Goal: Use online tool/utility: Utilize a website feature to perform a specific function

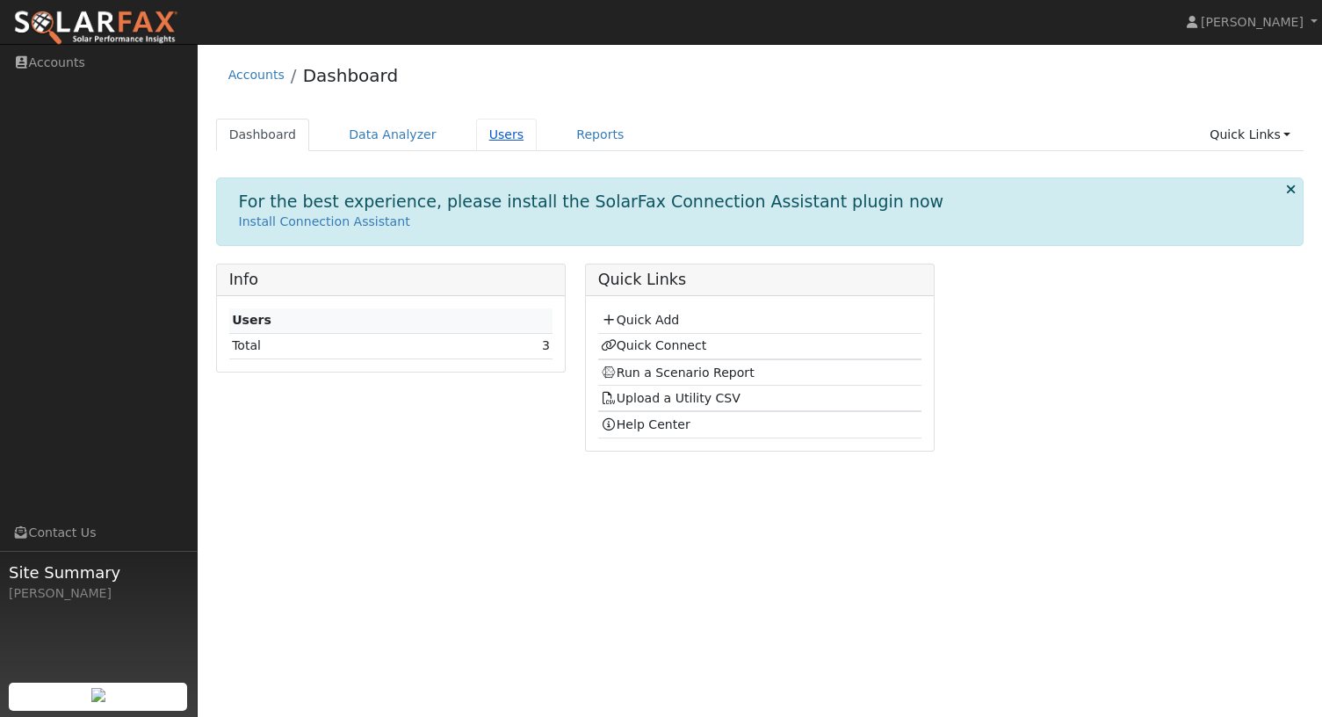
click at [496, 141] on link "Users" at bounding box center [506, 135] width 61 height 33
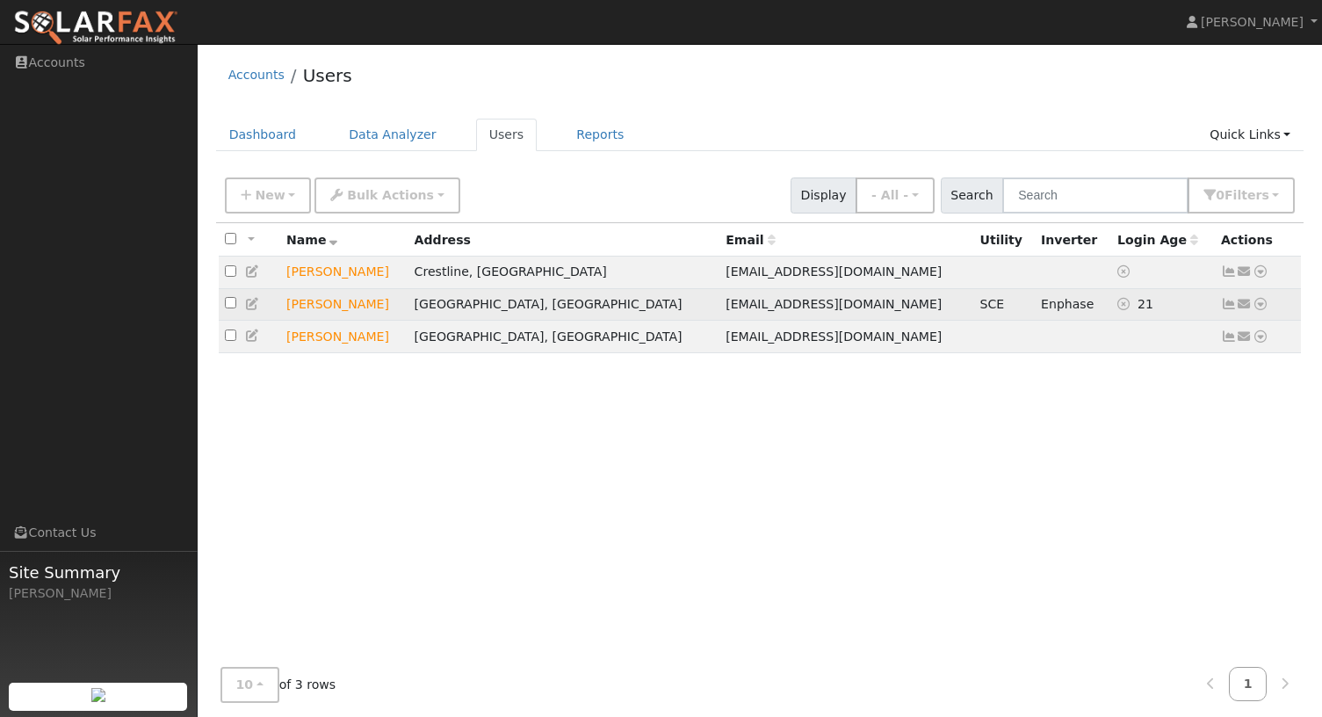
click at [1259, 306] on icon at bounding box center [1261, 304] width 16 height 12
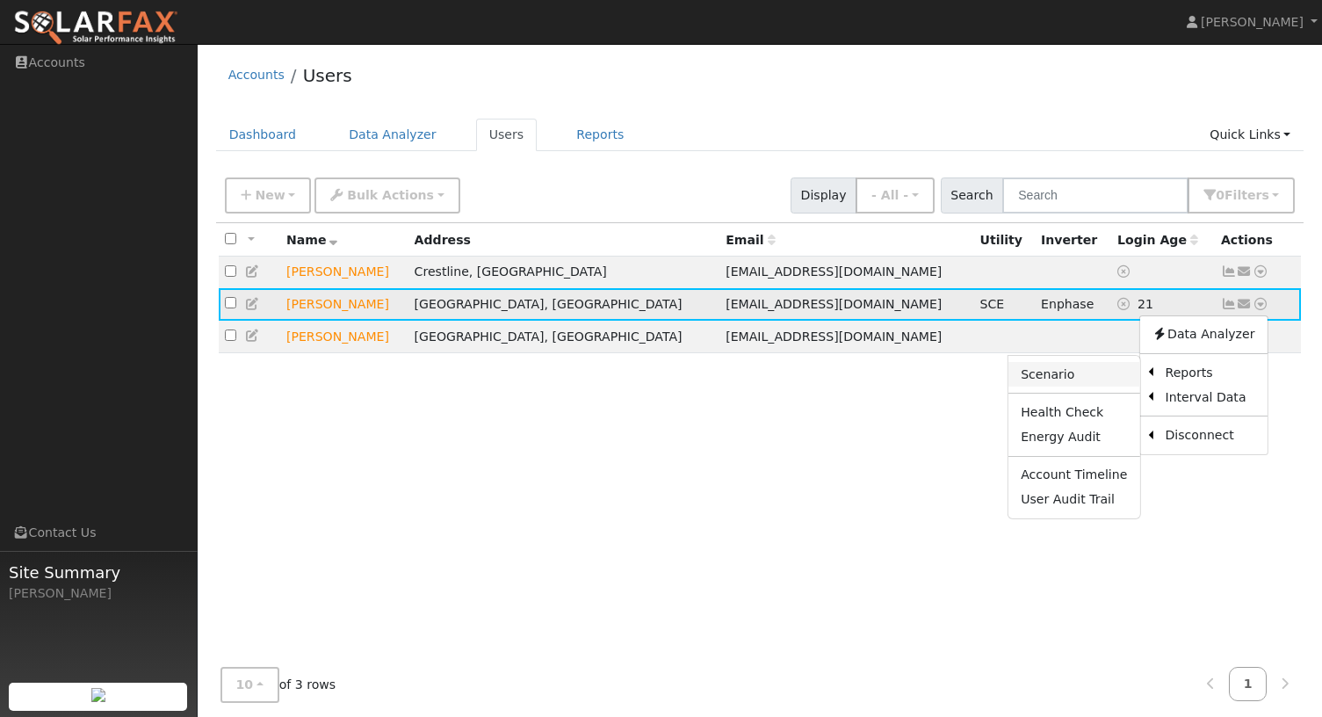
click at [1075, 375] on link "Scenario" at bounding box center [1073, 374] width 131 height 25
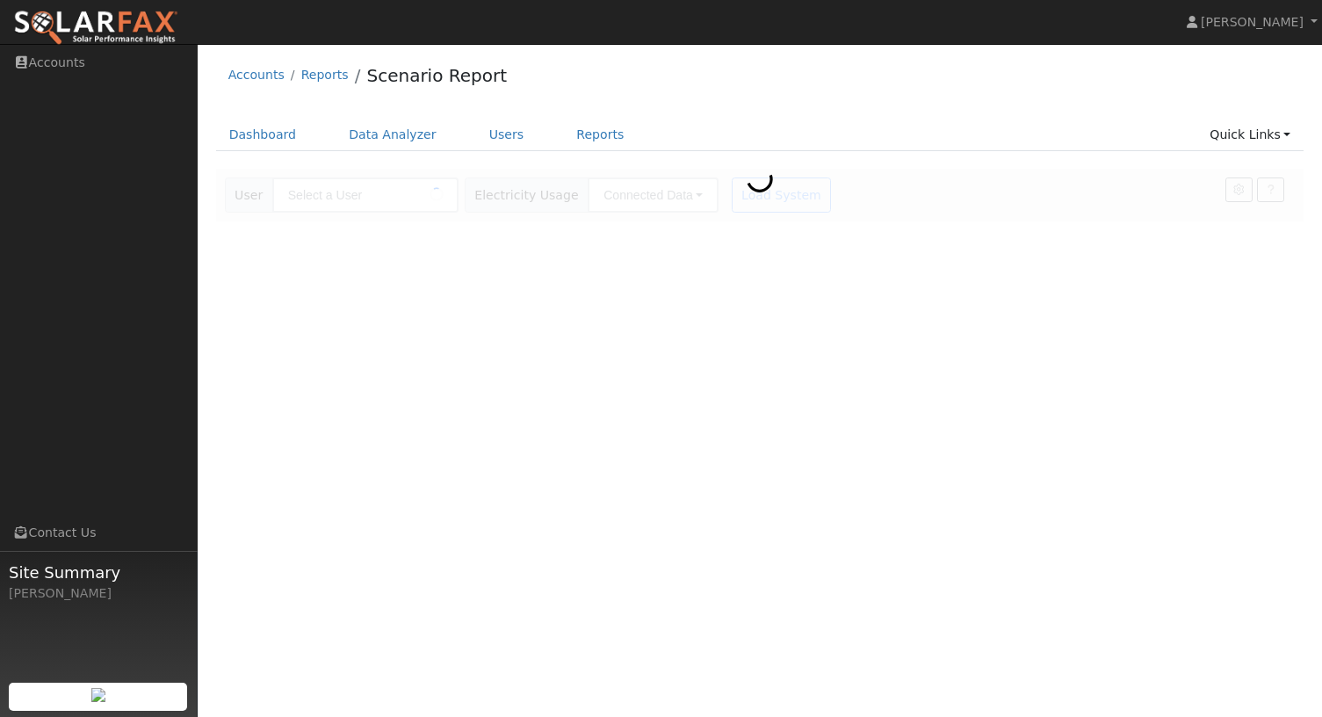
type input "[PERSON_NAME]"
type input "Southern California Edison"
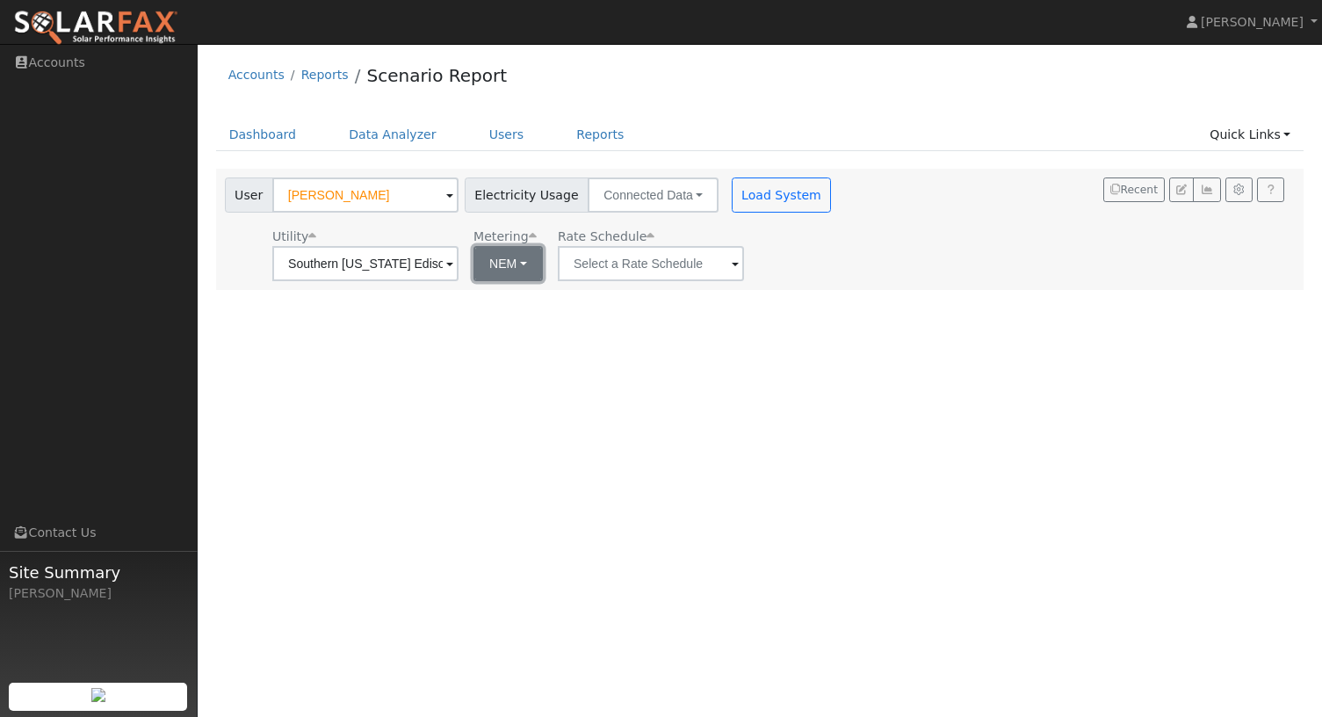
click at [518, 265] on button "NEM" at bounding box center [507, 263] width 69 height 35
click at [511, 322] on link "NBT" at bounding box center [519, 327] width 122 height 25
type input "TOU-D-PRIME"
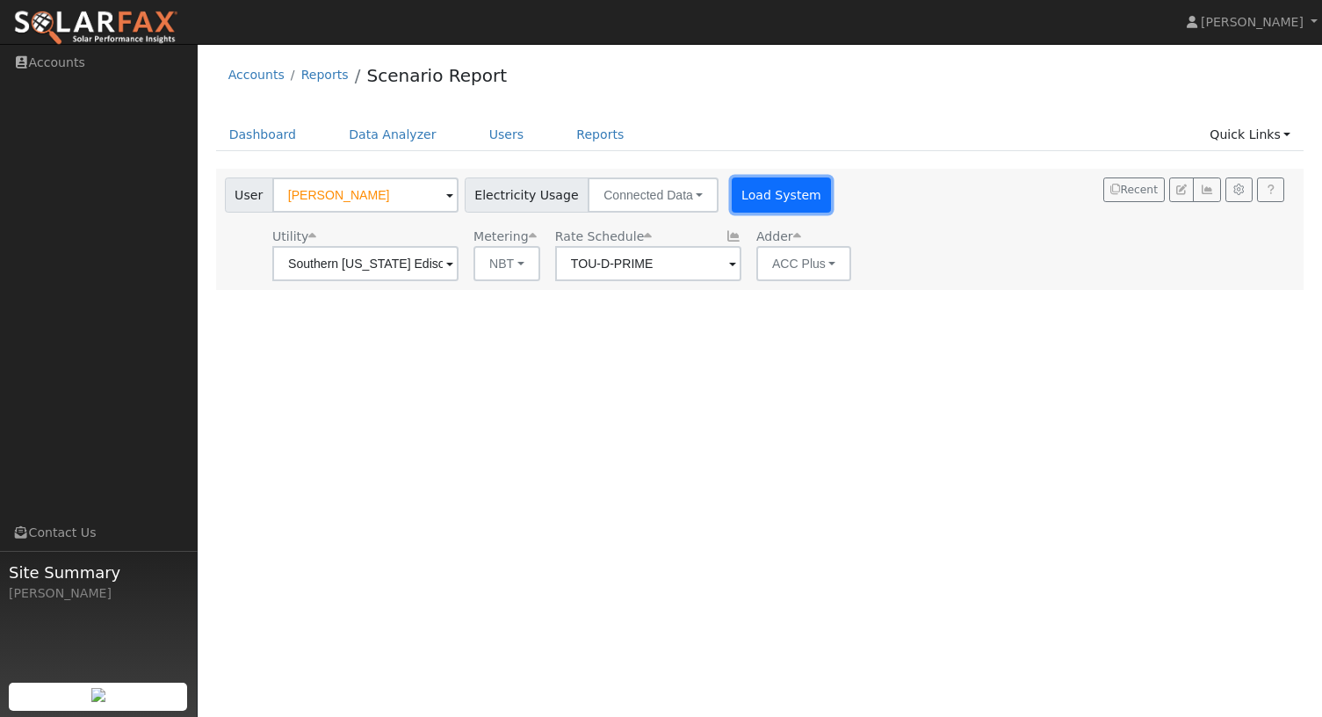
click at [751, 209] on button "Load System" at bounding box center [782, 194] width 100 height 35
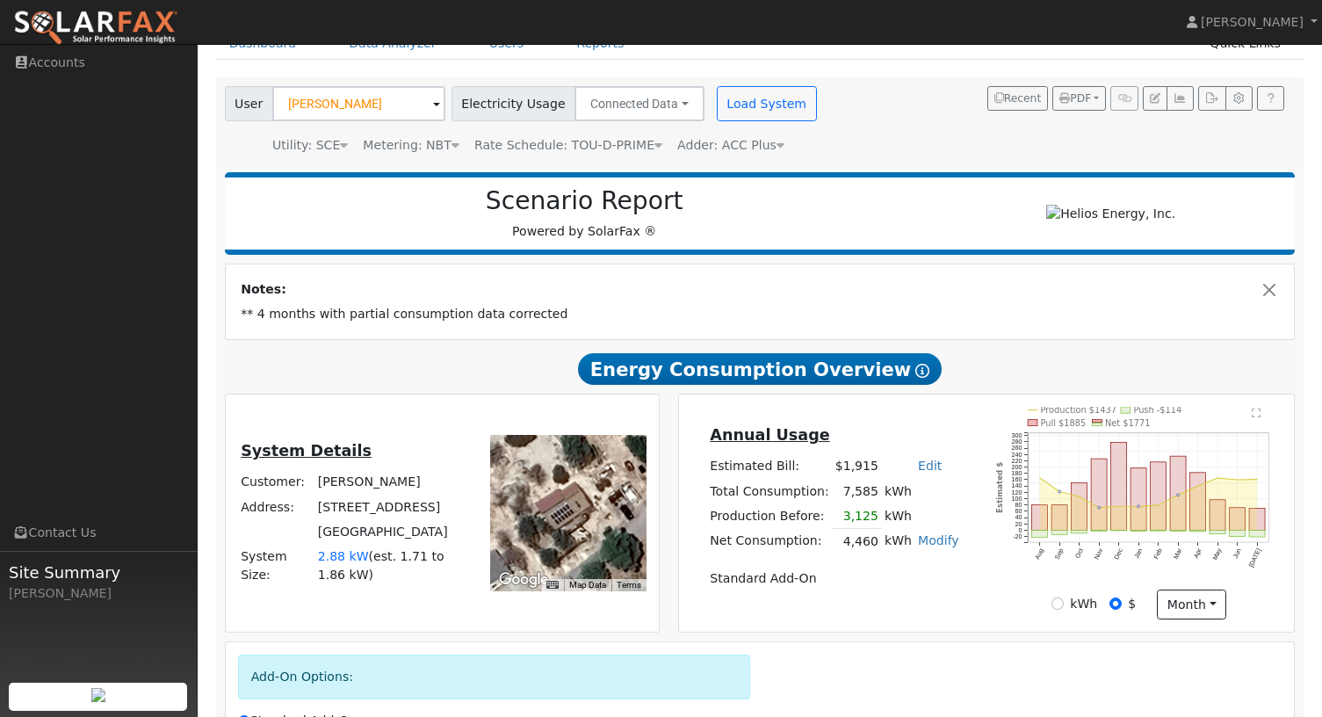
scroll to position [272, 0]
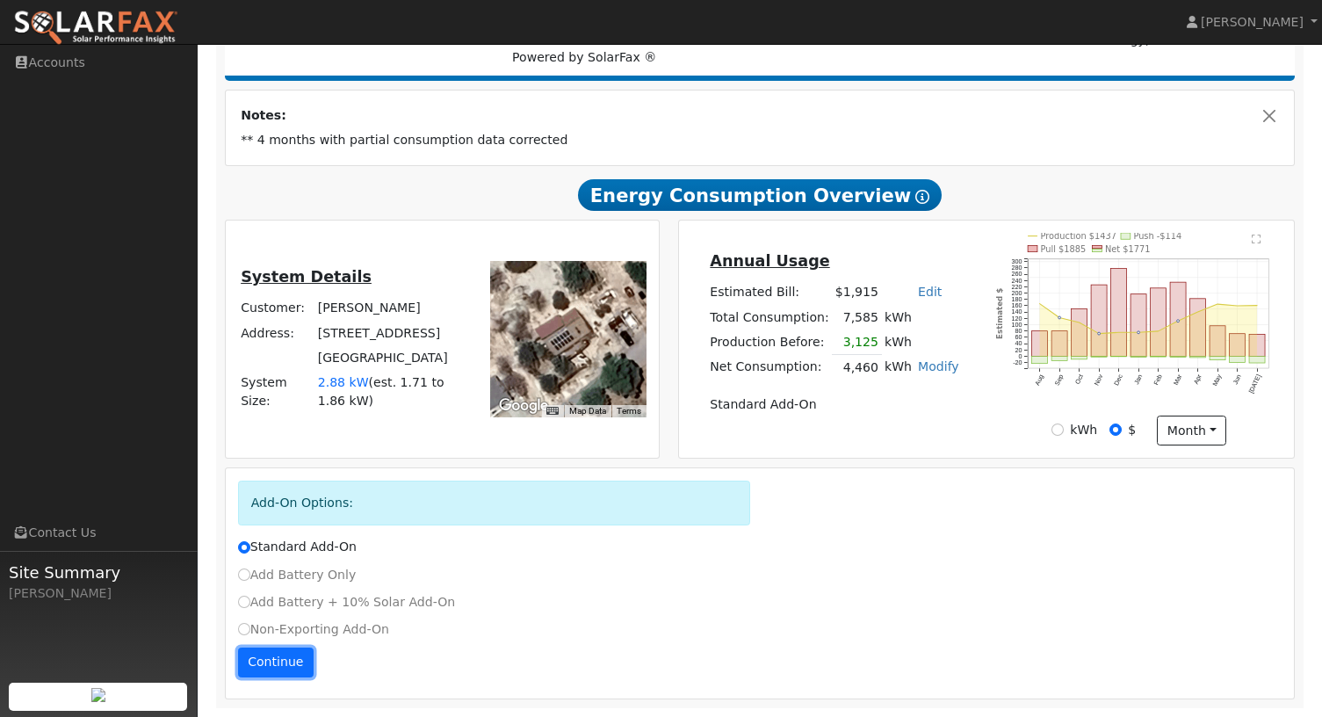
click at [278, 659] on button "Continue" at bounding box center [276, 662] width 76 height 30
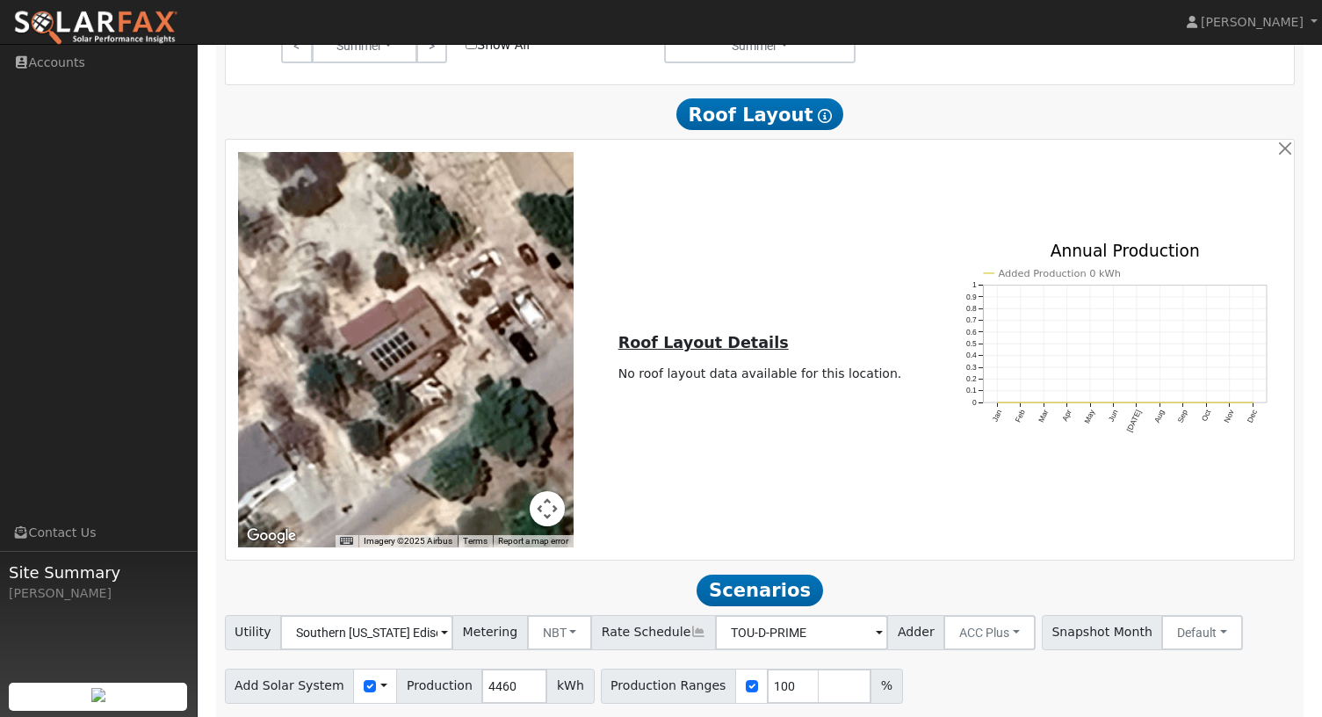
scroll to position [1245, 0]
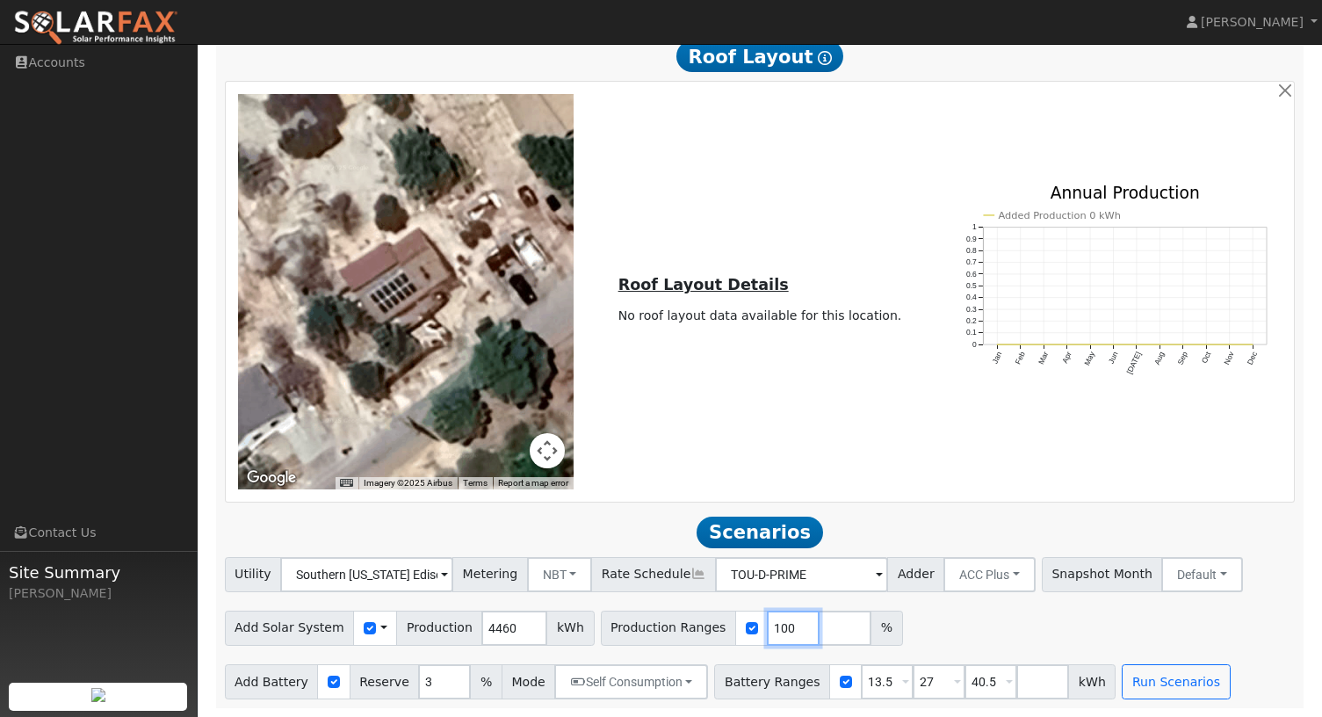
click at [767, 626] on input "100" at bounding box center [793, 627] width 53 height 35
type input "145"
click at [943, 625] on div "Add Solar System Use CSV Data Production 4460 kWh Production Ranges 145 %" at bounding box center [759, 624] width 1077 height 41
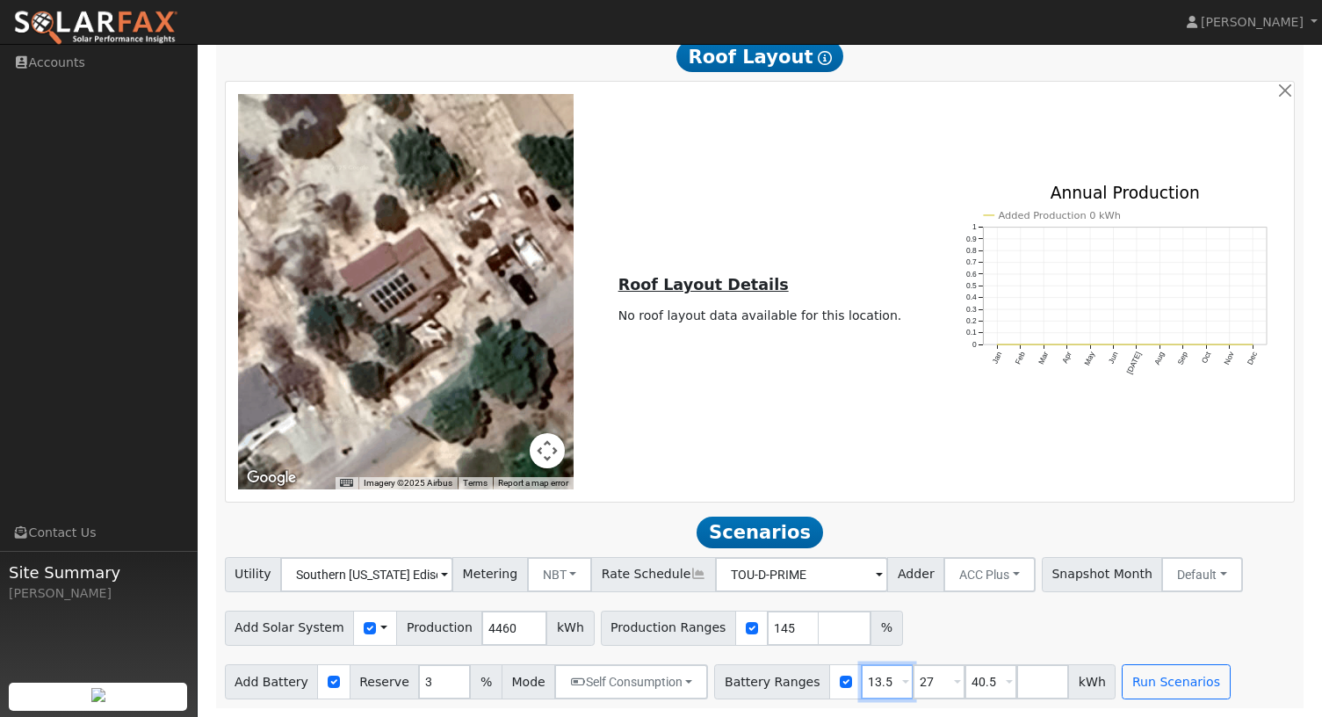
click at [869, 685] on input "13.5" at bounding box center [887, 681] width 53 height 35
type input "27"
type input "40.5"
type input "27"
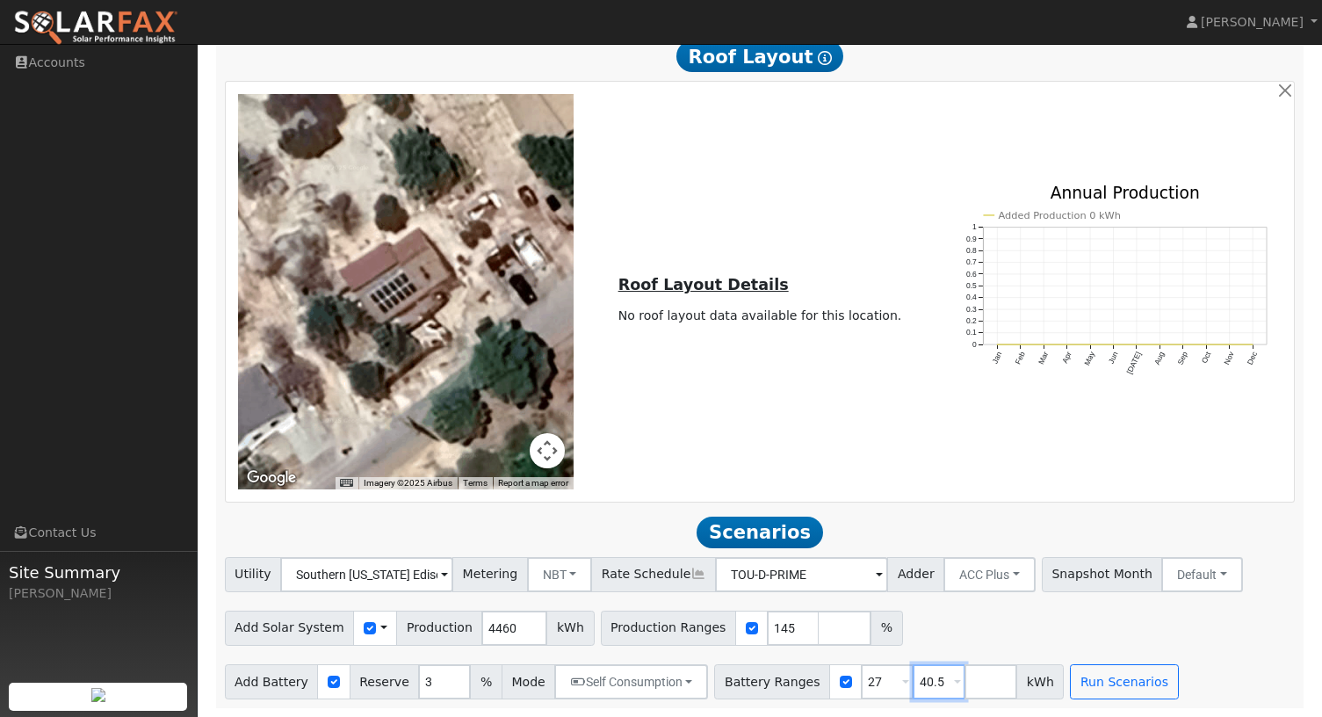
click at [913, 679] on input "40.5" at bounding box center [939, 681] width 53 height 35
click at [1021, 643] on div "Add Solar System Use CSV Data Production 4460 kWh Production Ranges 145 %" at bounding box center [759, 624] width 1077 height 41
click at [1052, 685] on button "Run Scenarios" at bounding box center [1072, 681] width 108 height 35
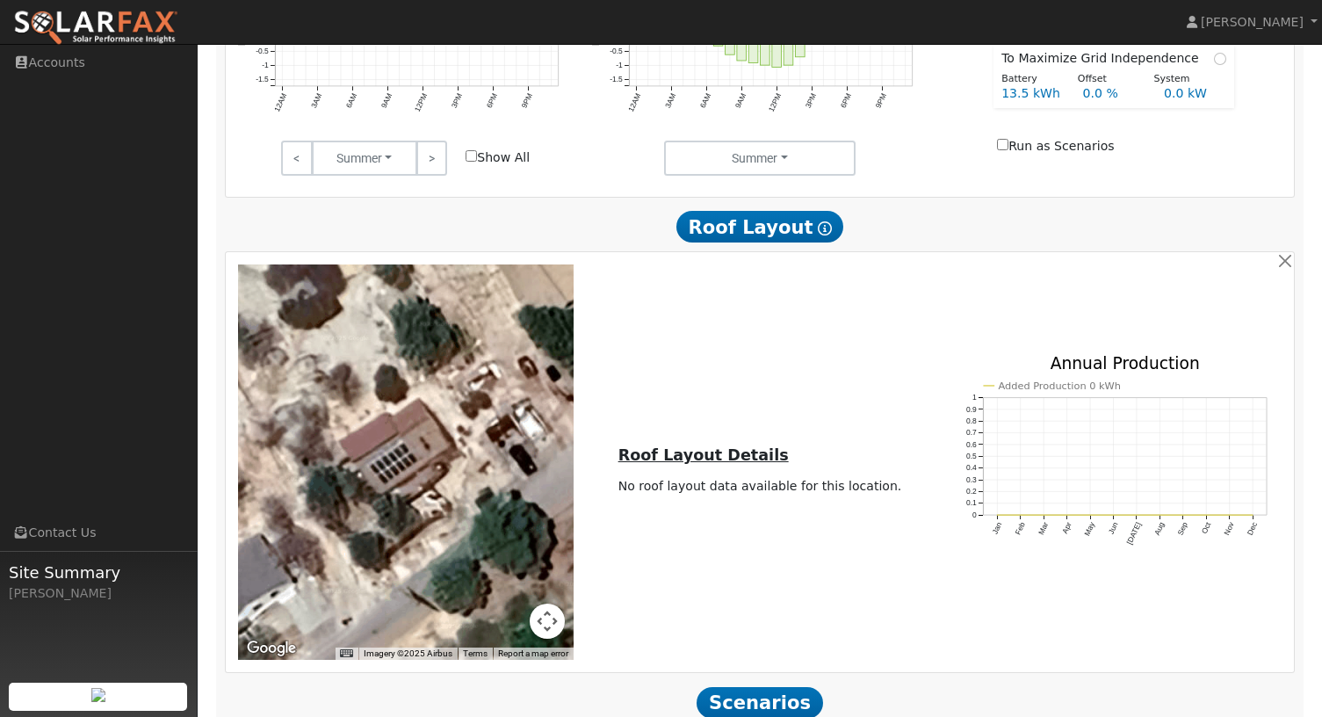
scroll to position [1017, 0]
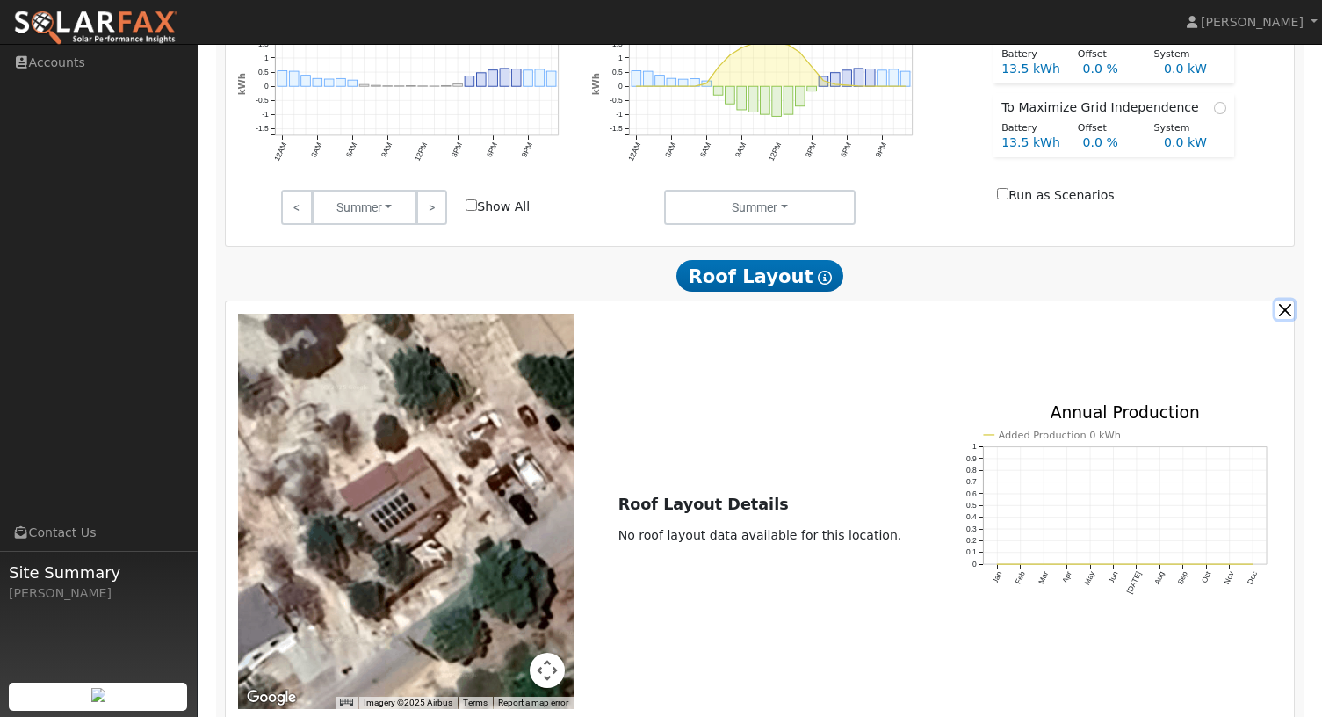
click at [1288, 315] on button "button" at bounding box center [1284, 309] width 18 height 18
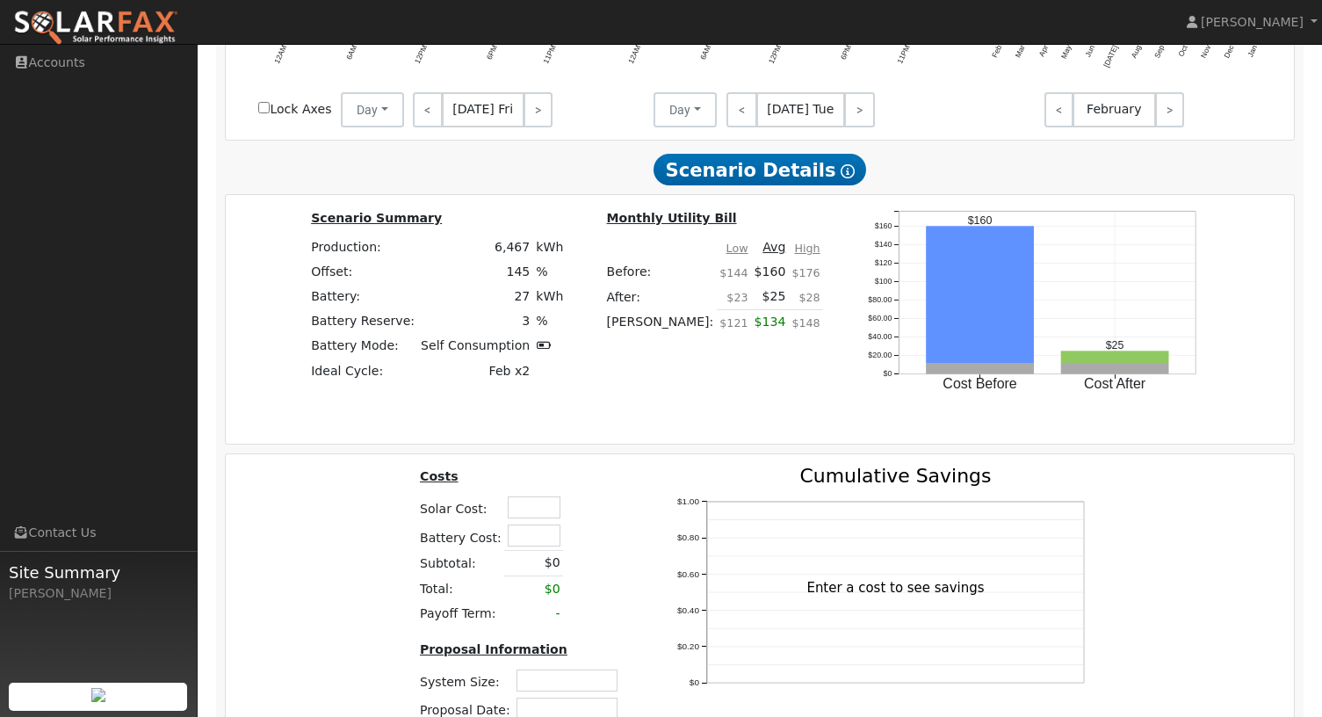
scroll to position [1907, 0]
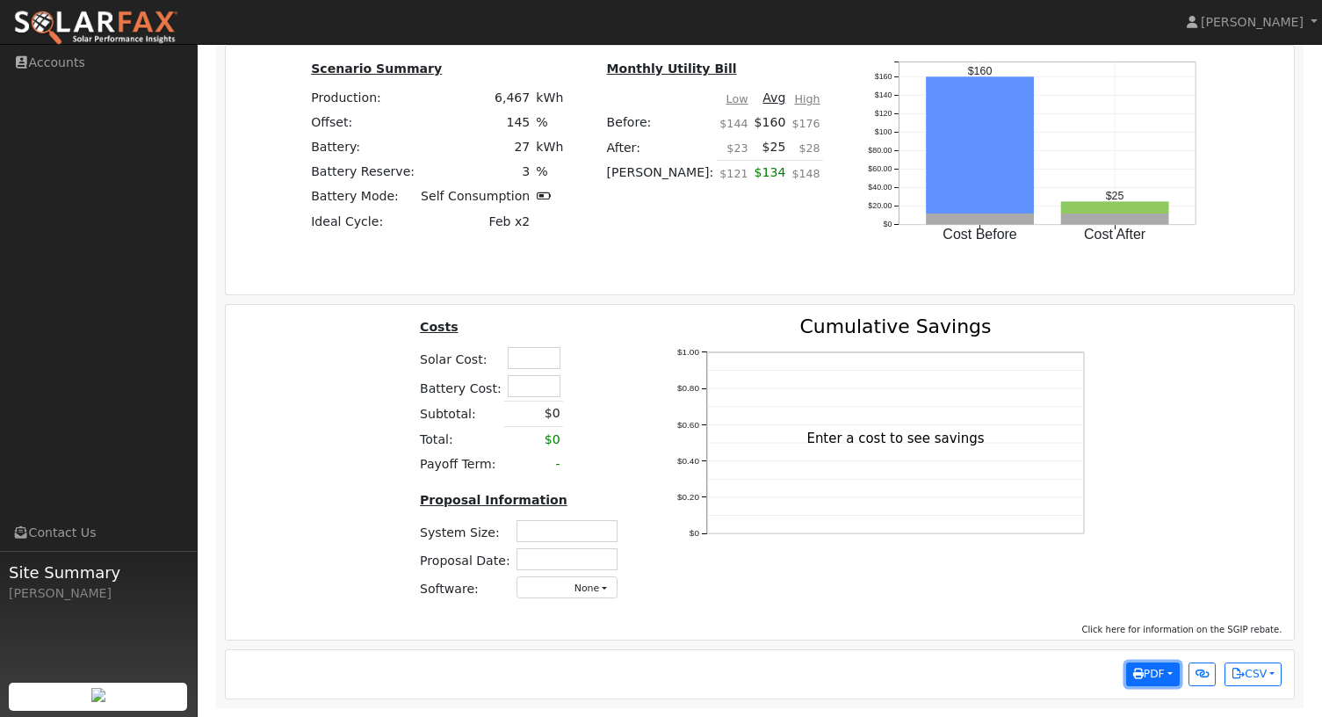
click at [1171, 675] on button "PDF" at bounding box center [1153, 674] width 54 height 25
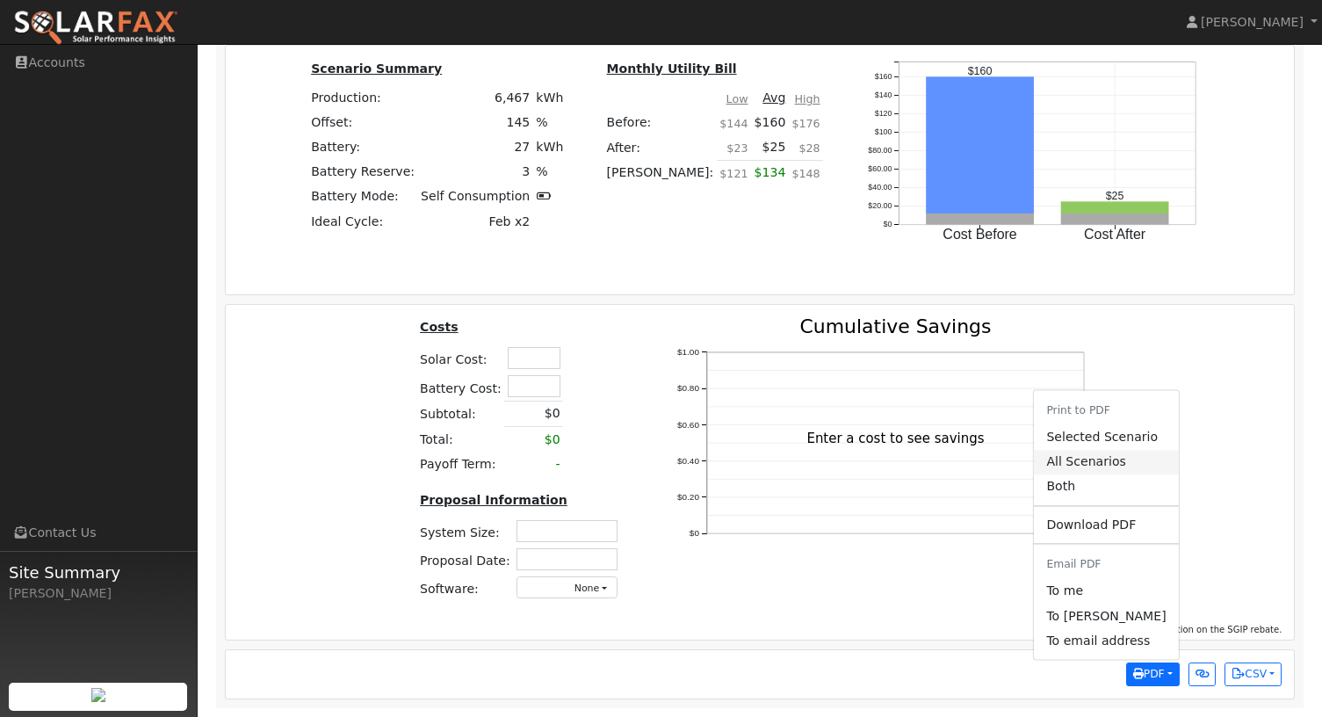
click at [1123, 461] on link "All Scenarios" at bounding box center [1106, 462] width 144 height 25
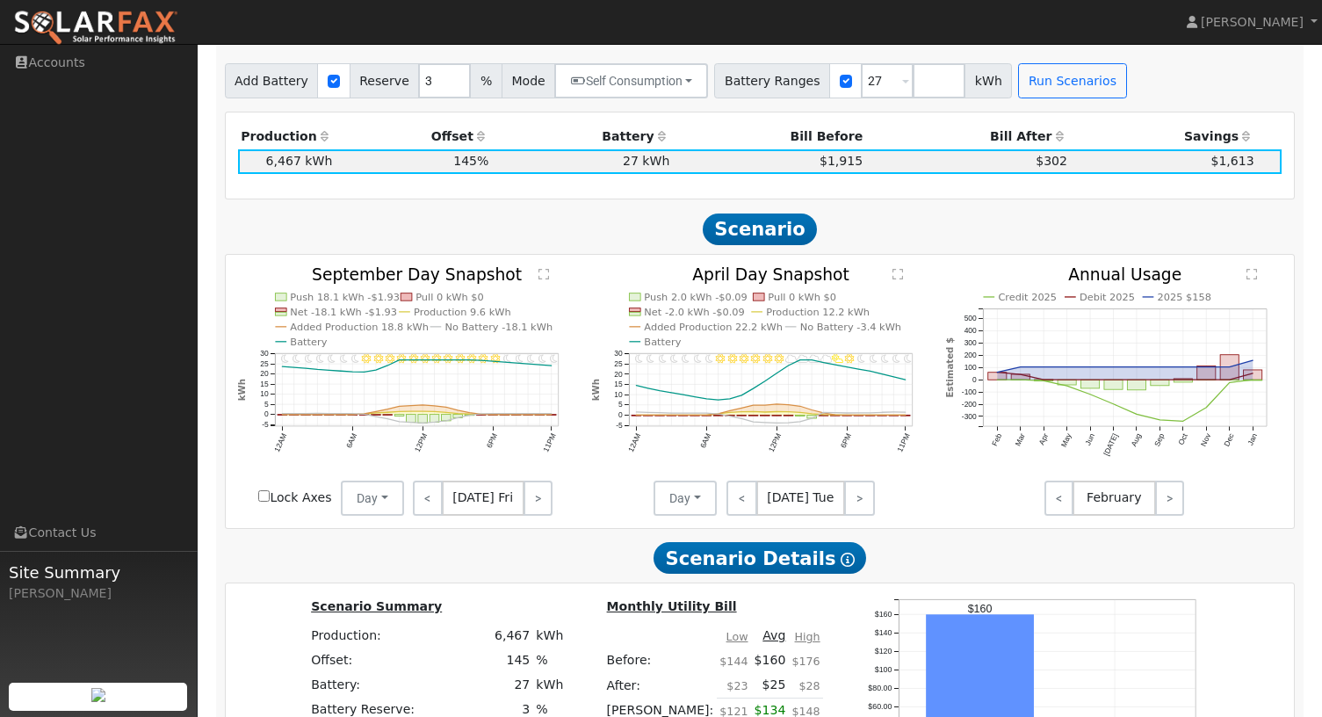
scroll to position [767, 0]
